Goal: Transaction & Acquisition: Purchase product/service

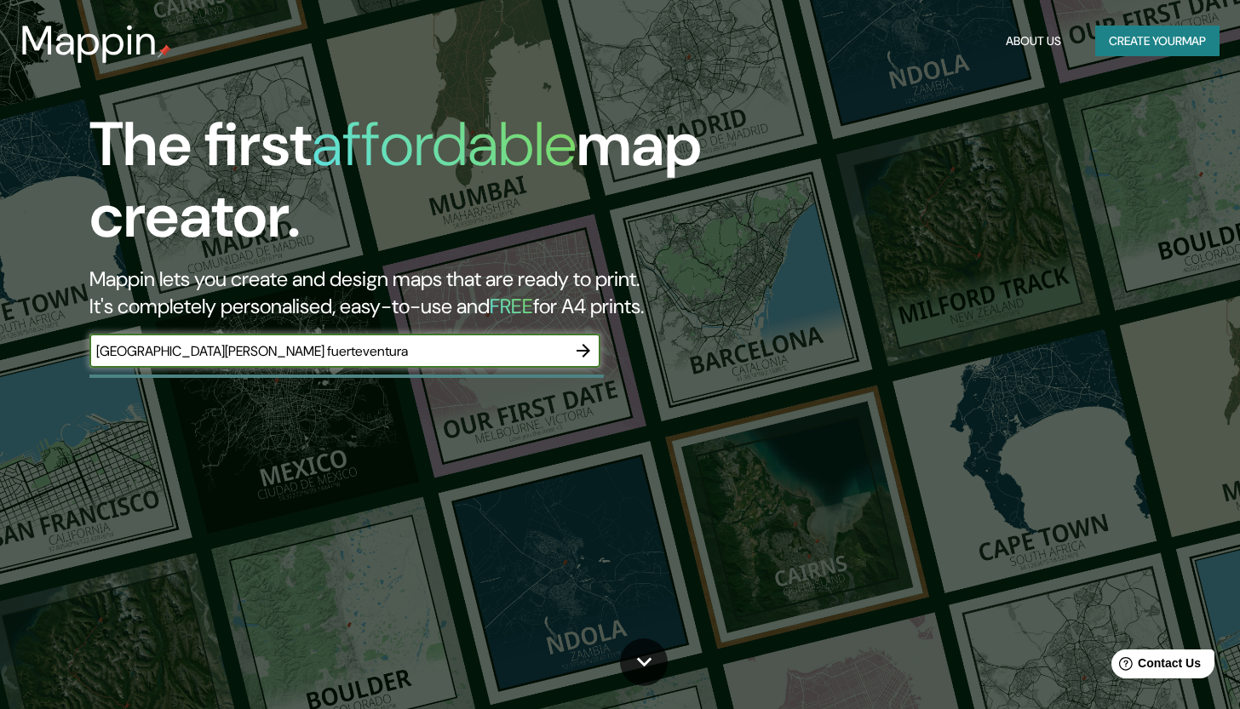
type input "[GEOGRAPHIC_DATA][PERSON_NAME] fuerteventura"
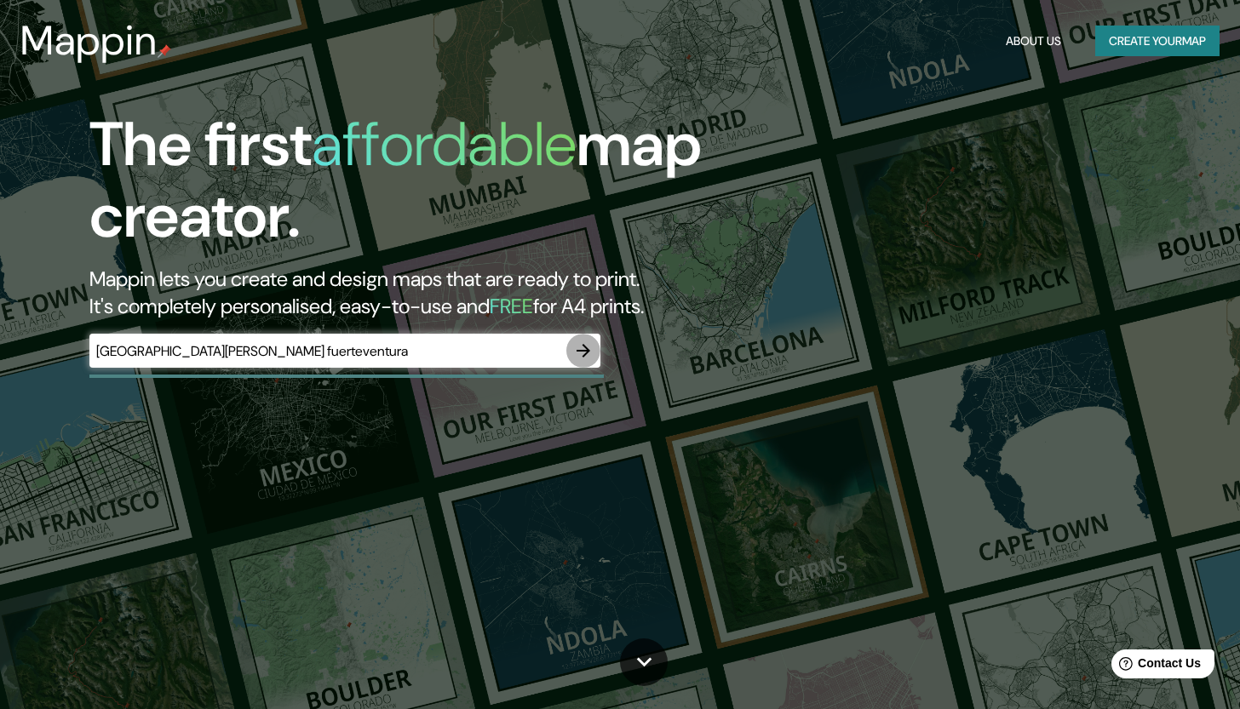
click at [586, 357] on icon "button" at bounding box center [583, 351] width 20 height 20
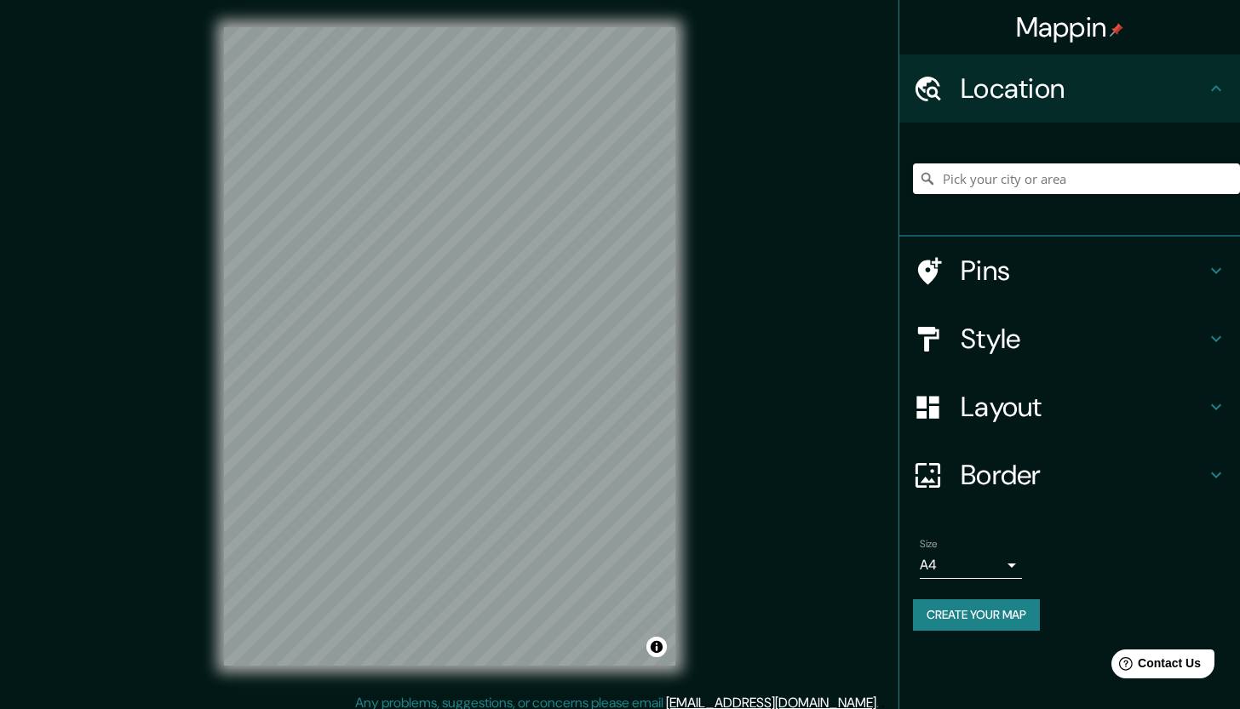
click at [1173, 285] on h4 "Pins" at bounding box center [1082, 271] width 245 height 34
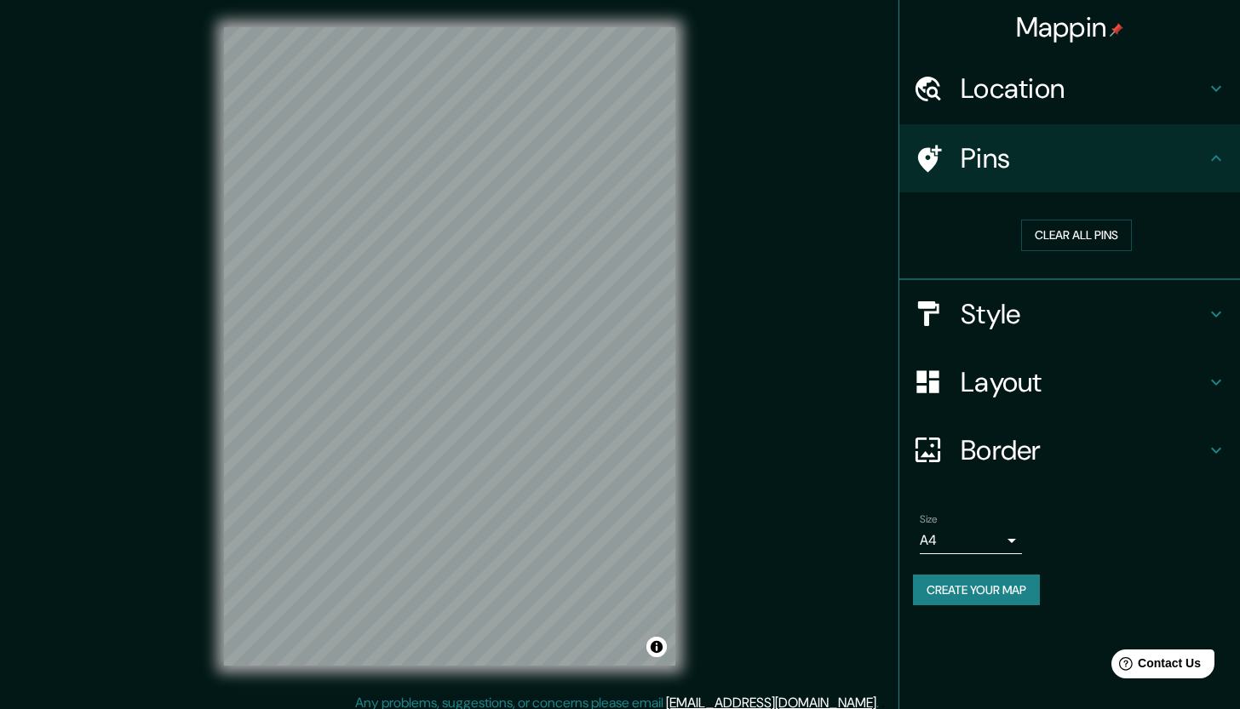
drag, startPoint x: 1216, startPoint y: 150, endPoint x: 1214, endPoint y: 165, distance: 15.4
click at [1216, 151] on icon at bounding box center [1216, 158] width 20 height 20
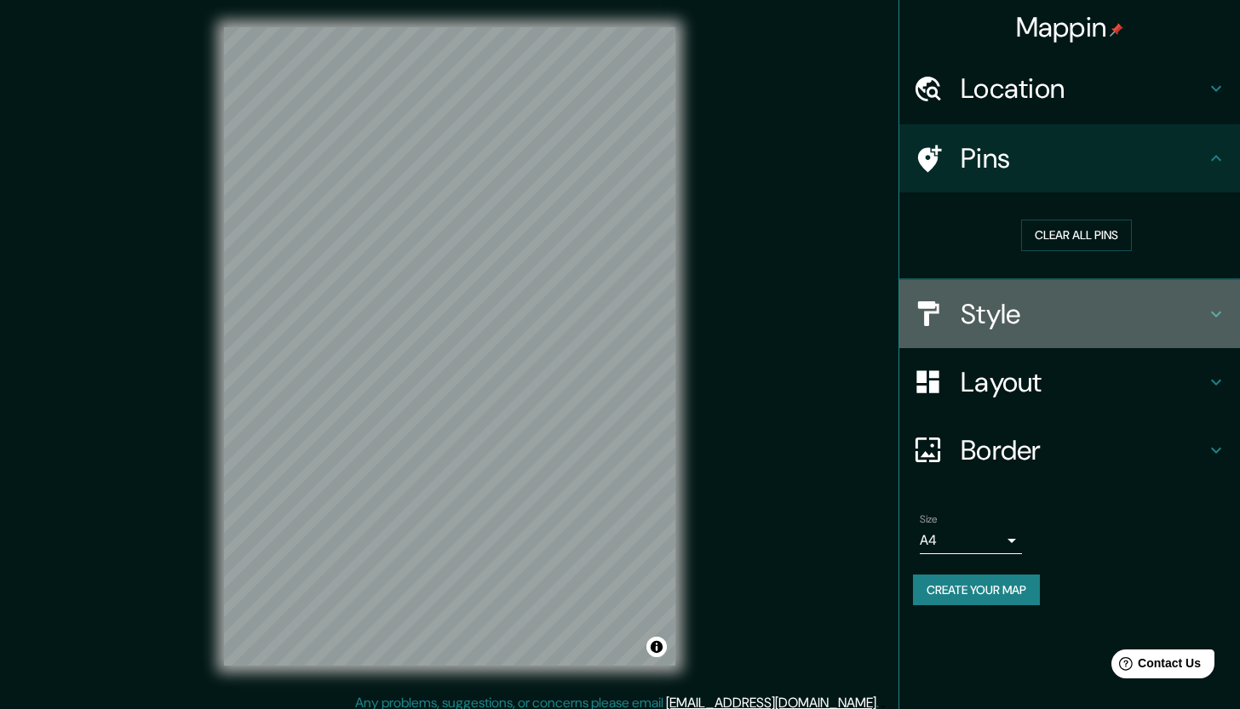
click at [1178, 309] on h4 "Style" at bounding box center [1082, 314] width 245 height 34
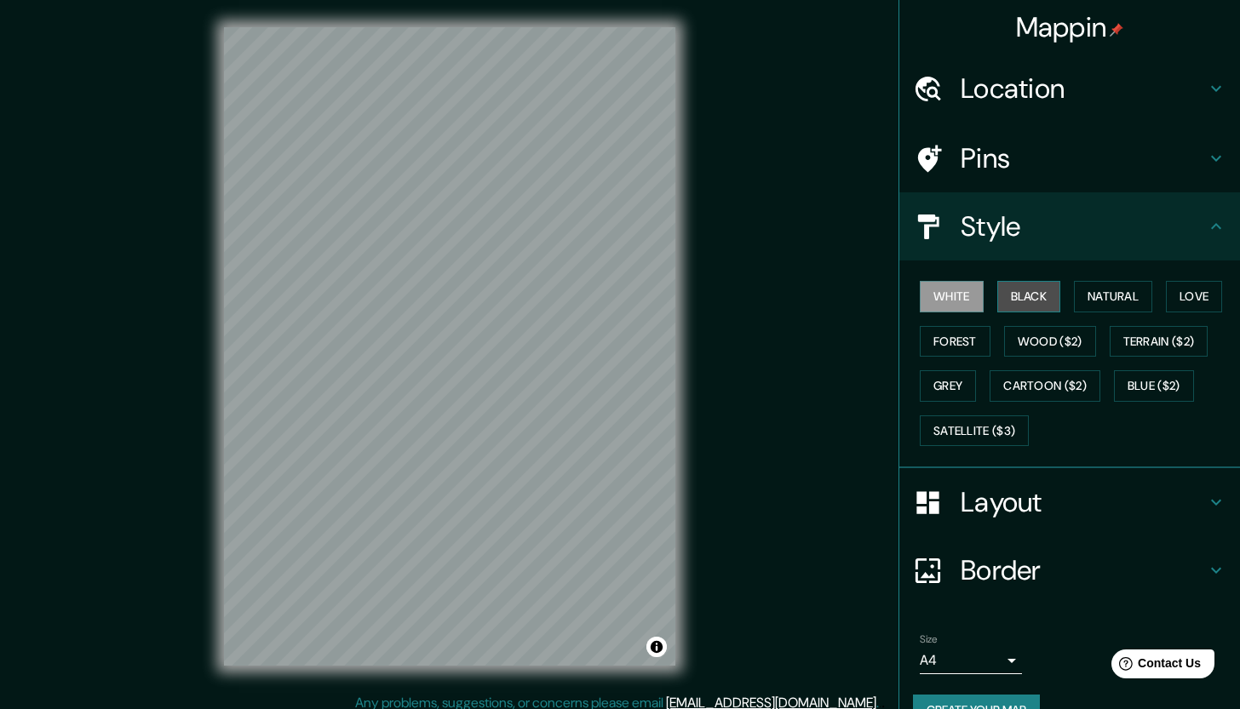
click at [1039, 288] on button "Black" at bounding box center [1029, 297] width 64 height 32
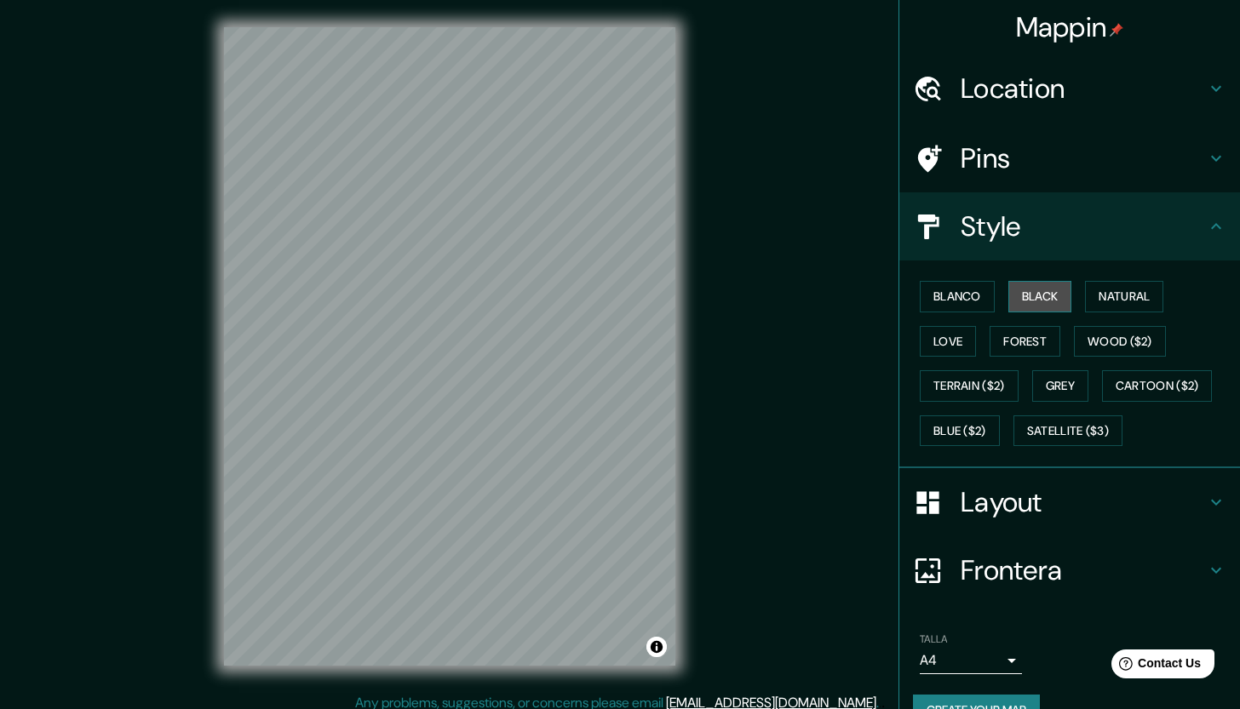
click at [1039, 284] on button "Black" at bounding box center [1040, 297] width 64 height 32
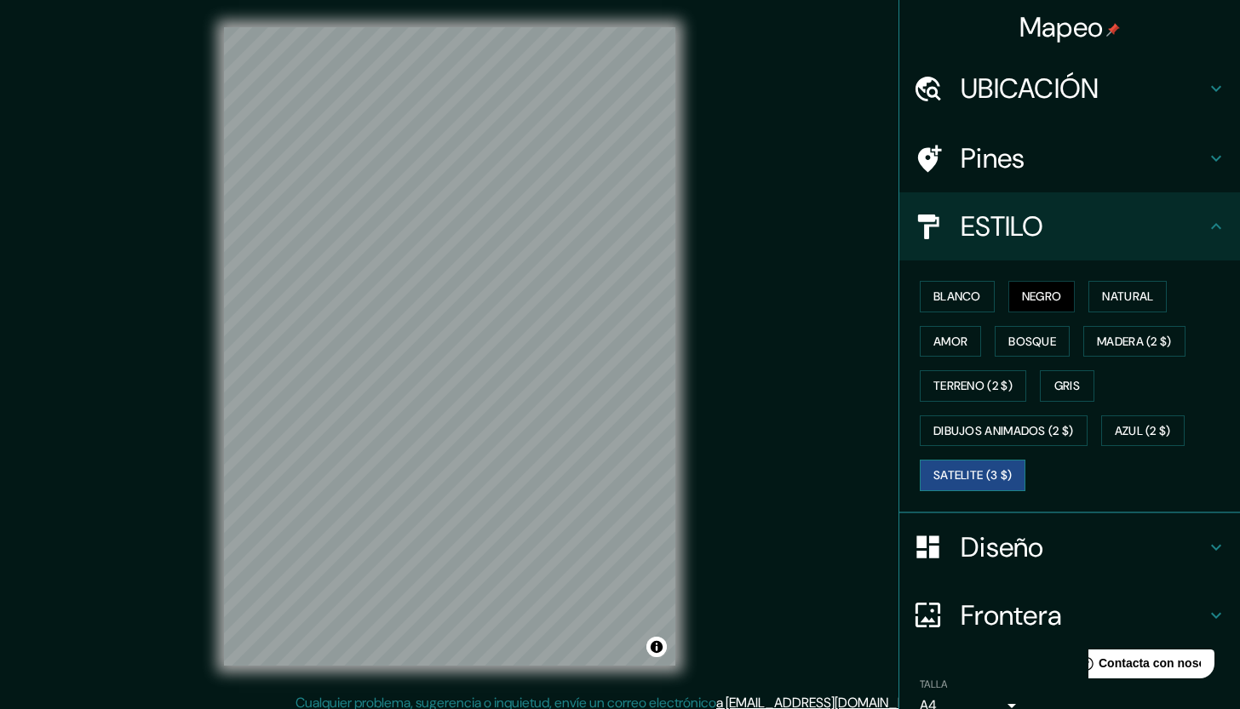
click at [1006, 471] on button "Satelite (3 $)" at bounding box center [973, 476] width 106 height 32
click at [985, 436] on button "DIBUJOS ANIMADOS (2 $)" at bounding box center [1004, 431] width 168 height 32
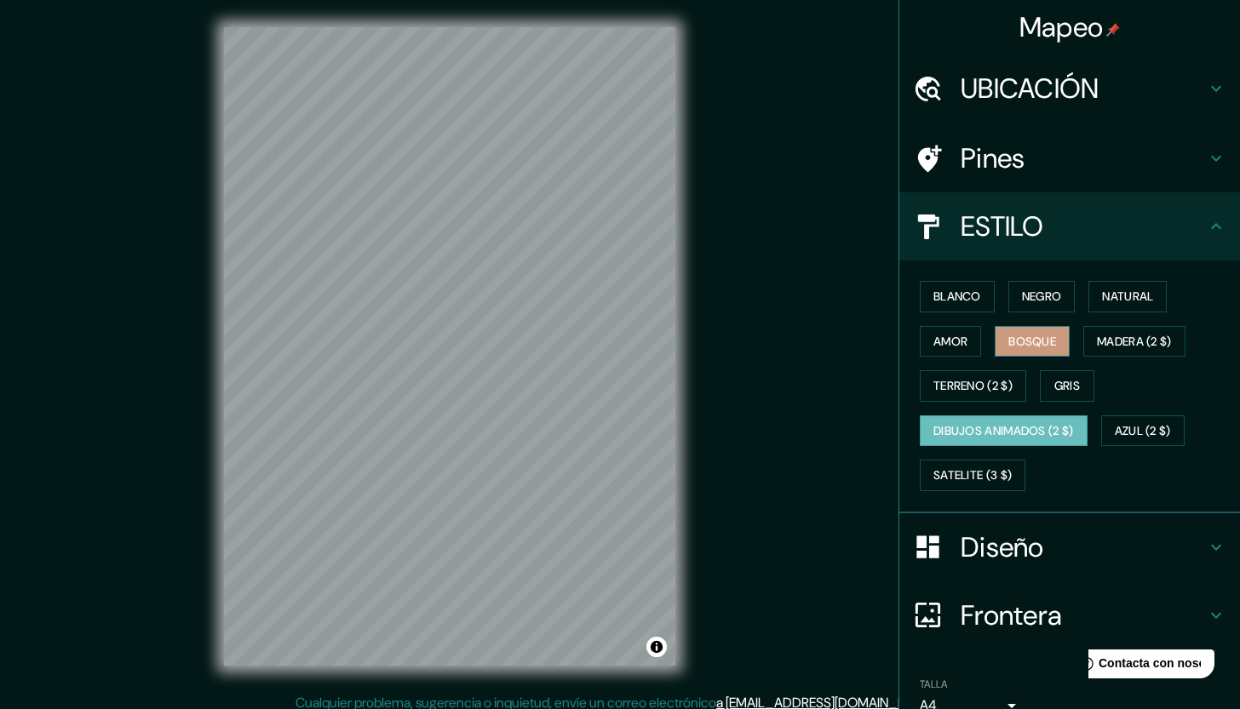
click at [1052, 341] on button "Bosque" at bounding box center [1031, 342] width 75 height 32
click at [1098, 336] on button "MADERA (2 $)" at bounding box center [1134, 342] width 102 height 32
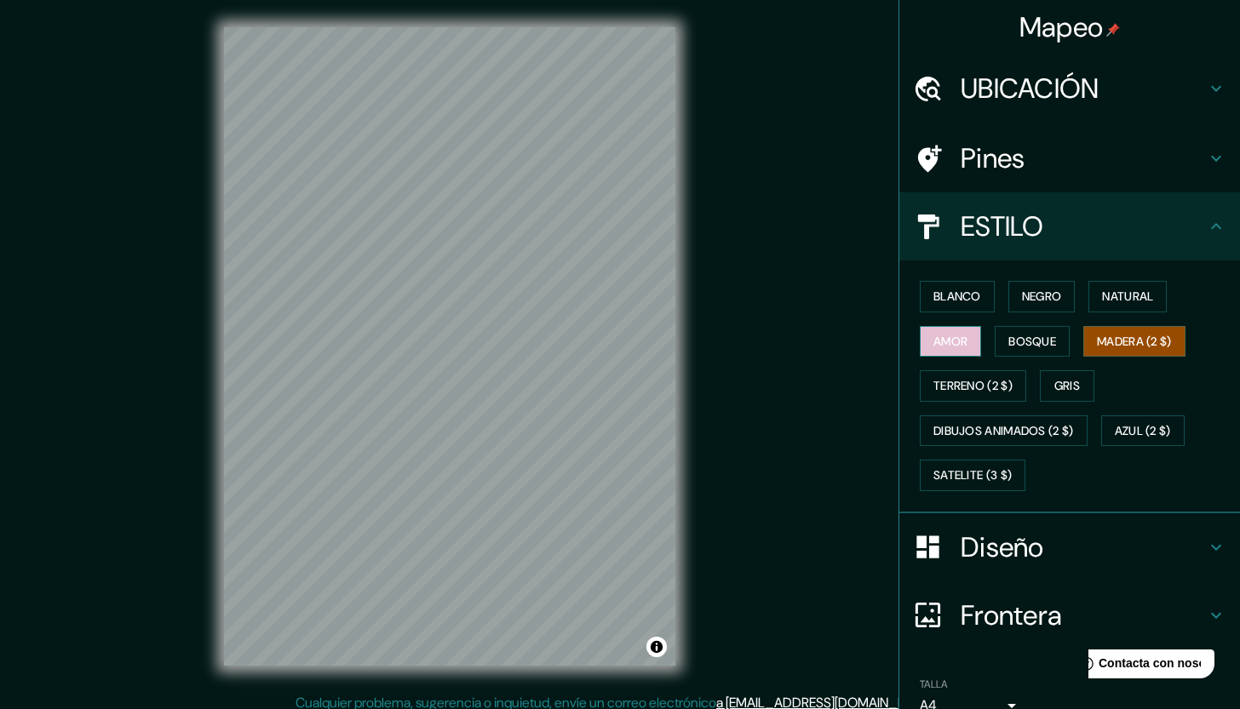
click at [948, 343] on button "amor" at bounding box center [950, 342] width 61 height 32
click at [1106, 415] on button "AZUL (2 $)" at bounding box center [1142, 431] width 83 height 32
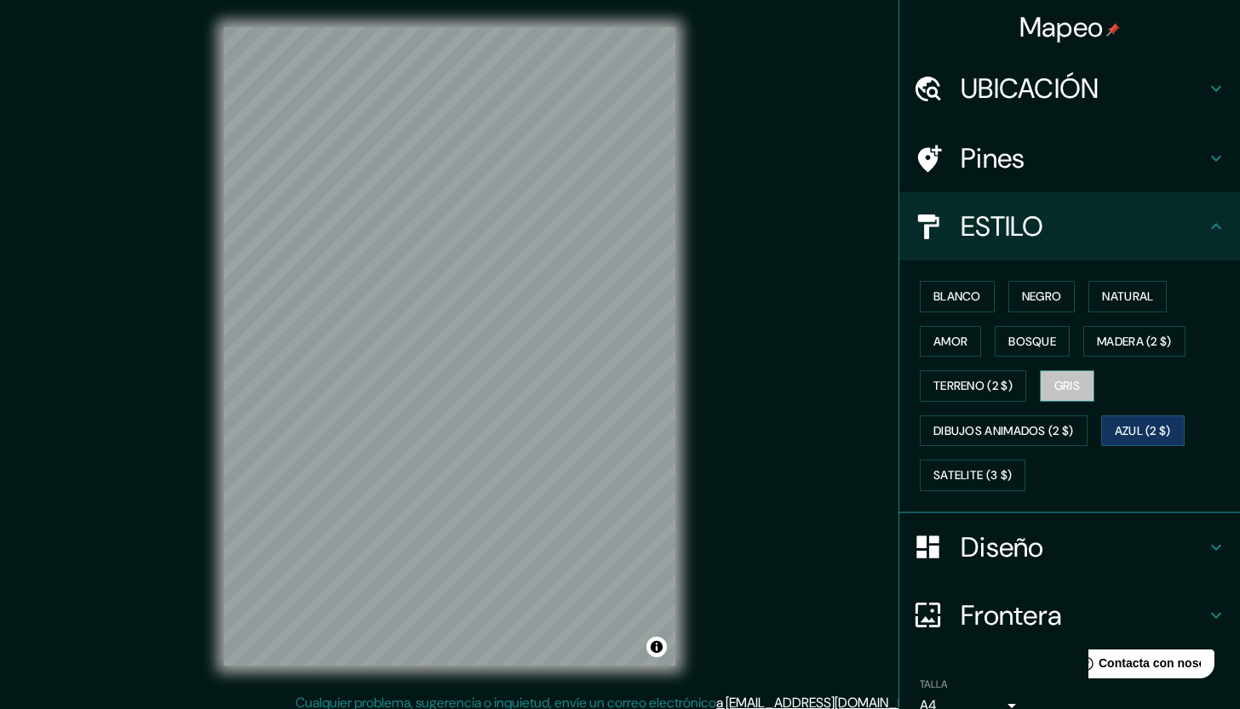
click at [1071, 390] on button "Gris" at bounding box center [1067, 386] width 54 height 32
click at [961, 341] on button "amor" at bounding box center [950, 342] width 61 height 32
click at [1027, 305] on button "NEGRO" at bounding box center [1041, 297] width 67 height 32
click at [1095, 334] on button "MADERA (2 $)" at bounding box center [1134, 342] width 102 height 32
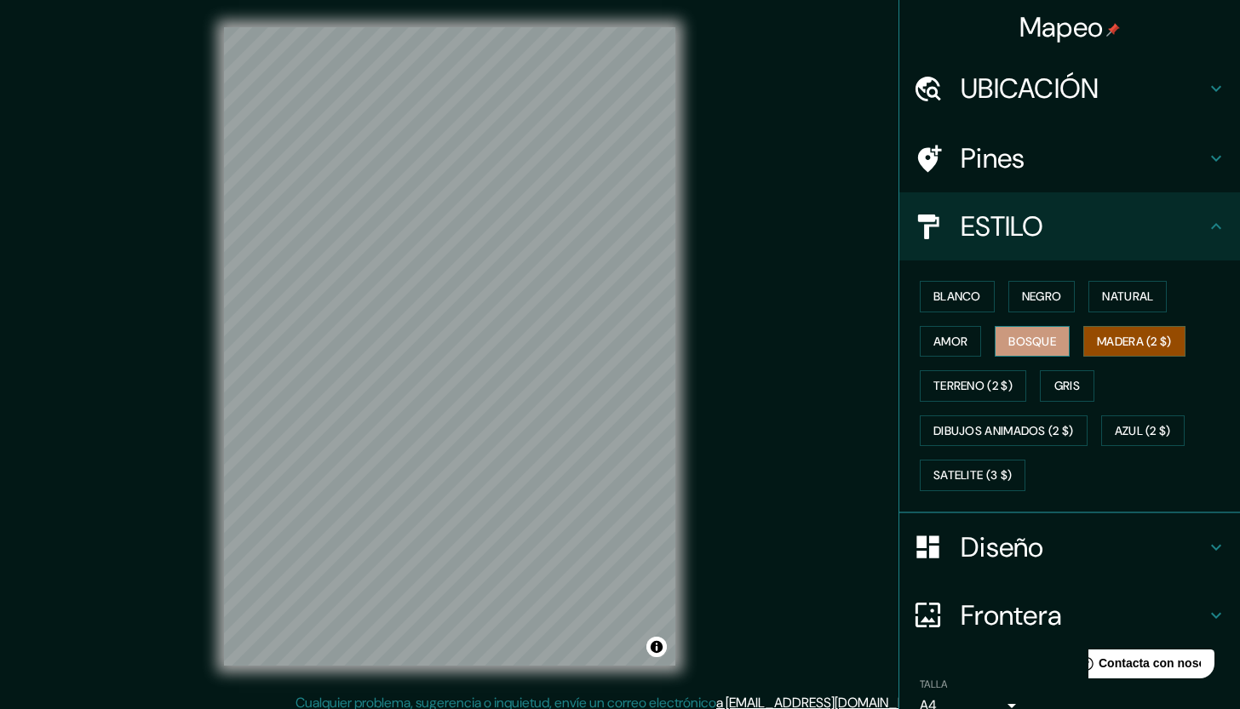
click at [1020, 351] on button "Bosque" at bounding box center [1031, 342] width 75 height 32
click at [942, 345] on button "amor" at bounding box center [950, 342] width 61 height 32
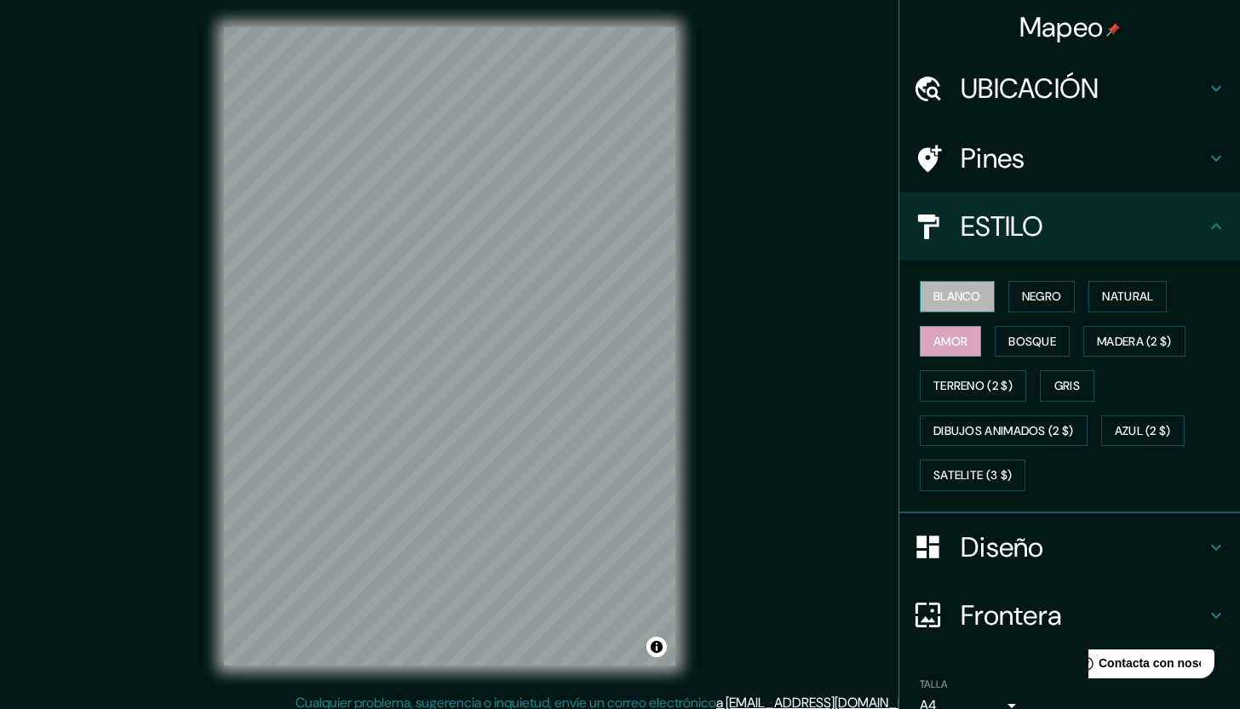
drag, startPoint x: 929, startPoint y: 290, endPoint x: 952, endPoint y: 287, distance: 23.2
click at [930, 290] on button "blanco" at bounding box center [957, 297] width 75 height 32
click at [996, 289] on div "blanco NEGRO Natural amor Bosque MADERA (2 $) TERRENO (2 $) Gris DIBUJOS ANIMAD…" at bounding box center [1076, 386] width 327 height 224
click at [1008, 294] on button "NEGRO" at bounding box center [1041, 297] width 67 height 32
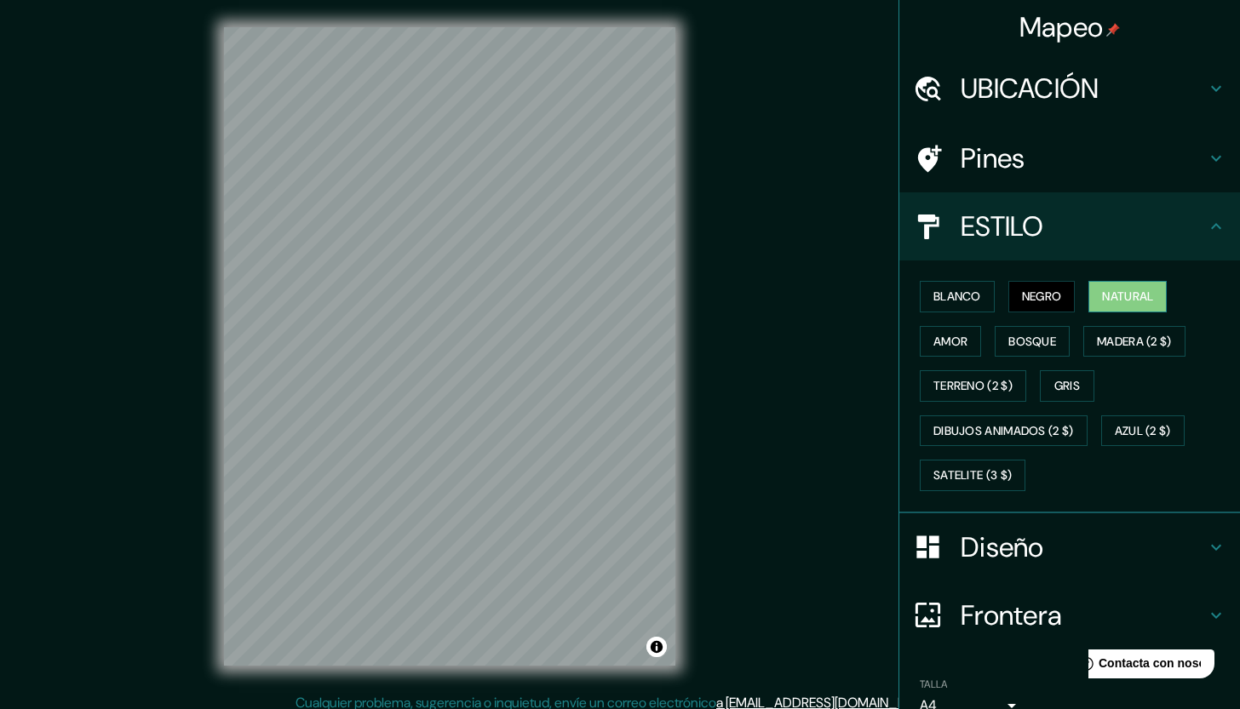
click at [1150, 295] on button "Natural" at bounding box center [1127, 297] width 78 height 32
click at [960, 296] on button "blanco" at bounding box center [957, 297] width 75 height 32
click at [1029, 287] on button "NEGRO" at bounding box center [1041, 297] width 67 height 32
click at [960, 287] on button "blanco" at bounding box center [957, 297] width 75 height 32
click at [1144, 294] on button "Natural" at bounding box center [1127, 297] width 78 height 32
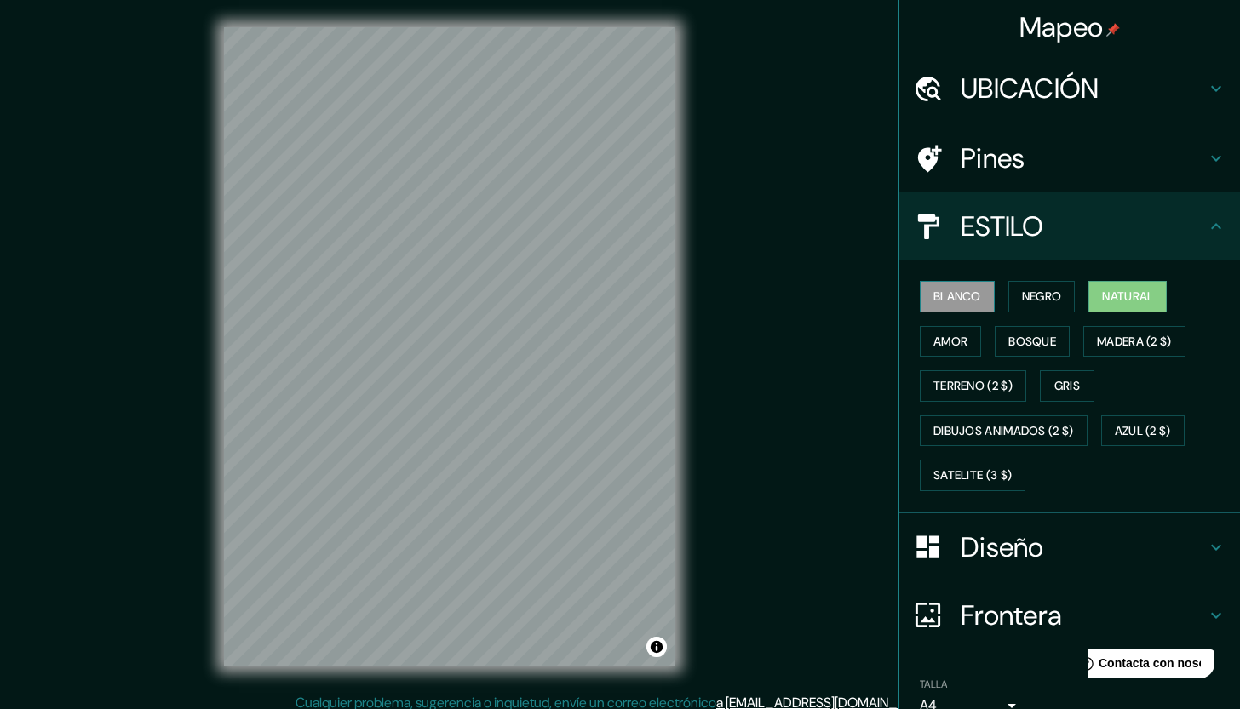
click at [975, 295] on button "blanco" at bounding box center [957, 297] width 75 height 32
